Goal: Transaction & Acquisition: Obtain resource

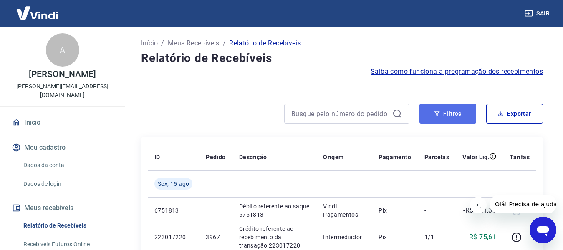
click at [435, 113] on icon "button" at bounding box center [437, 114] width 6 height 6
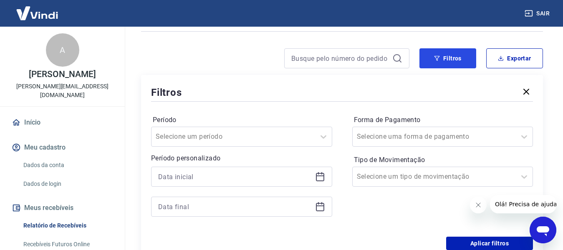
scroll to position [83, 0]
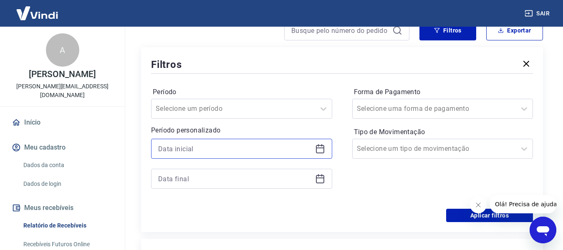
click at [220, 151] on input at bounding box center [235, 149] width 154 height 13
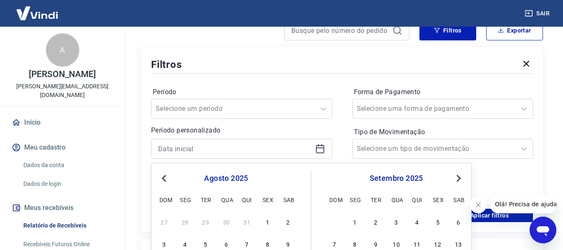
click at [170, 180] on div "agosto 2025" at bounding box center [226, 179] width 136 height 10
click at [165, 178] on span "Previous Month" at bounding box center [165, 179] width 0 height 10
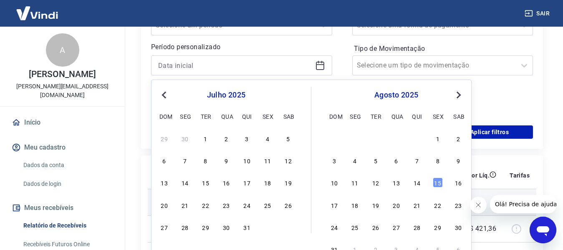
drag, startPoint x: 267, startPoint y: 185, endPoint x: 256, endPoint y: 191, distance: 12.9
click at [267, 185] on div "18" at bounding box center [267, 183] width 10 height 10
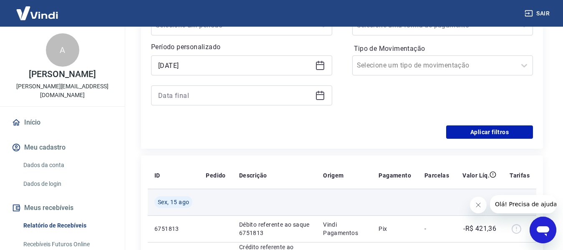
type input "[DATE]"
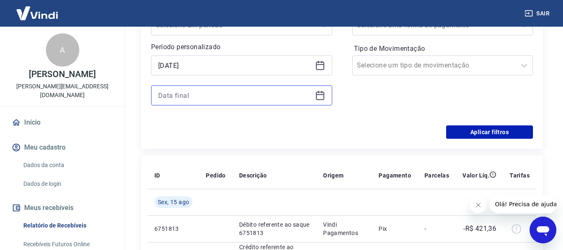
click at [313, 97] on div at bounding box center [241, 96] width 181 height 20
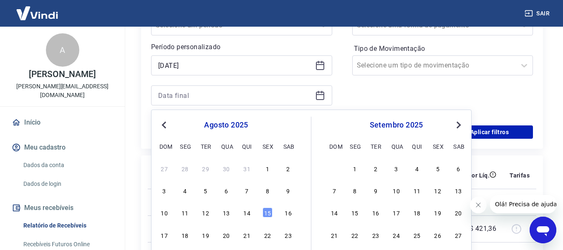
click at [325, 99] on div at bounding box center [241, 96] width 181 height 20
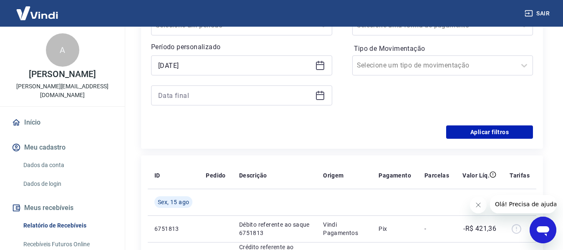
click at [324, 101] on div at bounding box center [241, 96] width 181 height 20
click at [320, 98] on icon at bounding box center [320, 96] width 10 height 10
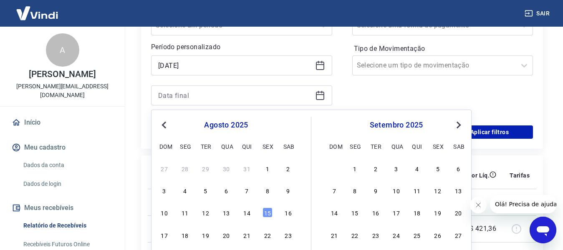
click at [170, 124] on div "agosto 2025" at bounding box center [226, 125] width 136 height 10
click at [165, 124] on span "Previous Month" at bounding box center [165, 125] width 0 height 10
click at [268, 213] on div "18" at bounding box center [267, 213] width 10 height 10
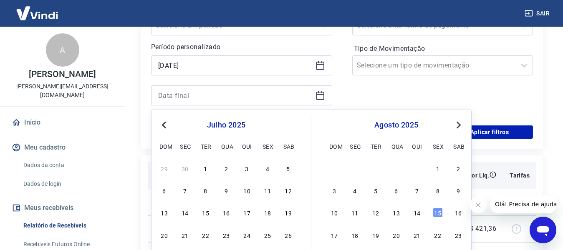
type input "[DATE]"
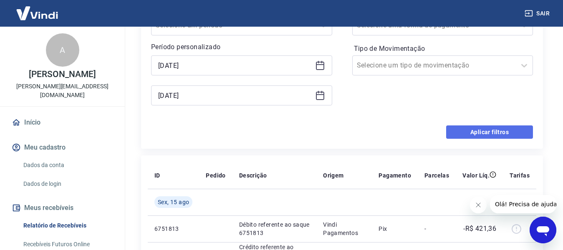
click at [487, 136] on button "Aplicar filtros" at bounding box center [489, 132] width 87 height 13
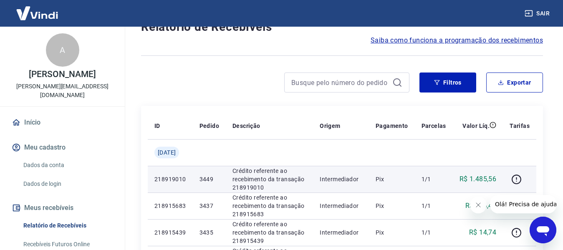
scroll to position [83, 0]
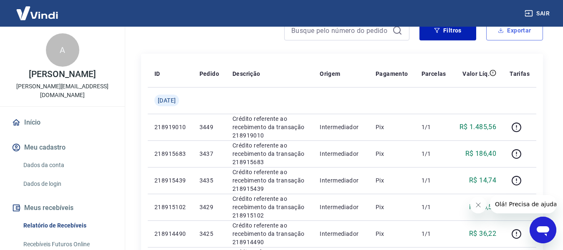
click at [520, 32] on button "Exportar" at bounding box center [514, 30] width 57 height 20
type input "[DATE]"
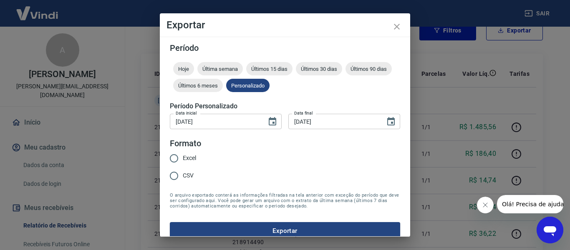
drag, startPoint x: 170, startPoint y: 154, endPoint x: 175, endPoint y: 158, distance: 6.0
click at [171, 155] on input "Excel" at bounding box center [174, 159] width 18 height 18
radio input "true"
click at [256, 226] on button "Exportar" at bounding box center [285, 231] width 230 height 18
